Goal: Transaction & Acquisition: Purchase product/service

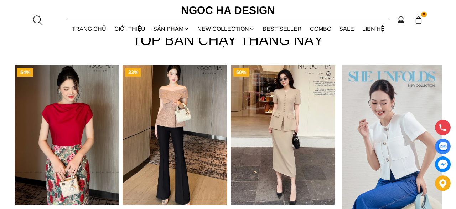
scroll to position [2158, 0]
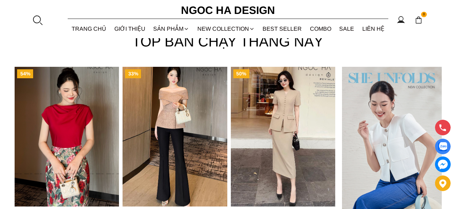
click at [82, 137] on img "Product image - Mely Top_ Áo Lụa Cổ Đổ Rớt Vai A003" at bounding box center [67, 136] width 104 height 139
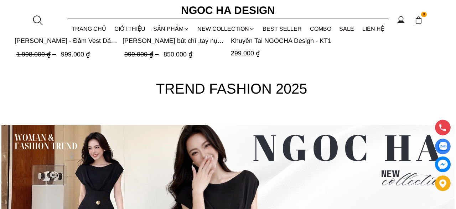
scroll to position [2513, 0]
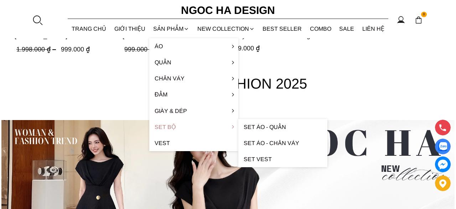
click at [189, 124] on link "Set Bộ" at bounding box center [193, 127] width 89 height 16
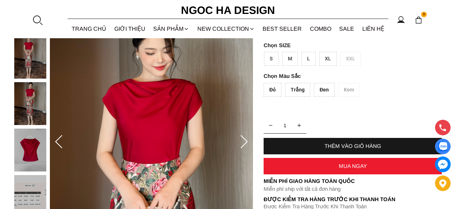
scroll to position [95, 0]
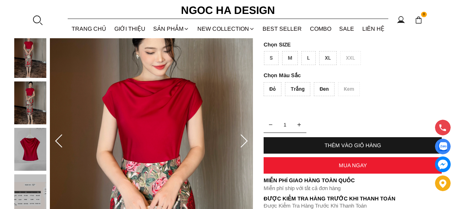
click at [37, 92] on div at bounding box center [32, 197] width 36 height 417
click at [37, 151] on img at bounding box center [30, 149] width 32 height 43
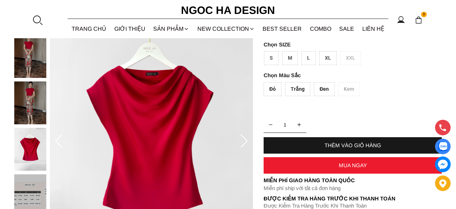
click at [23, 115] on div at bounding box center [32, 197] width 36 height 417
click at [30, 105] on div at bounding box center [32, 197] width 36 height 417
click at [33, 61] on img at bounding box center [30, 56] width 32 height 43
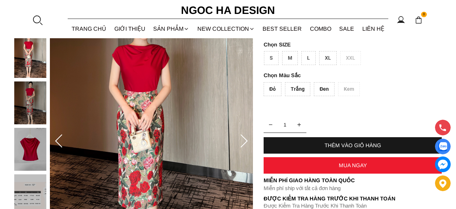
click at [34, 156] on img at bounding box center [30, 149] width 32 height 43
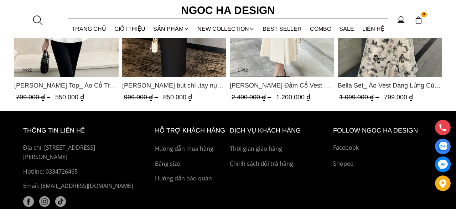
scroll to position [3002, 0]
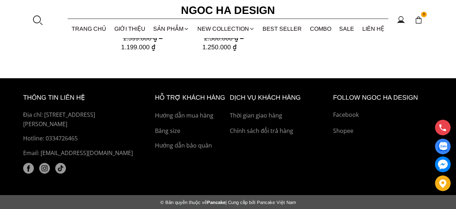
scroll to position [760, 0]
